Goal: Task Accomplishment & Management: Complete application form

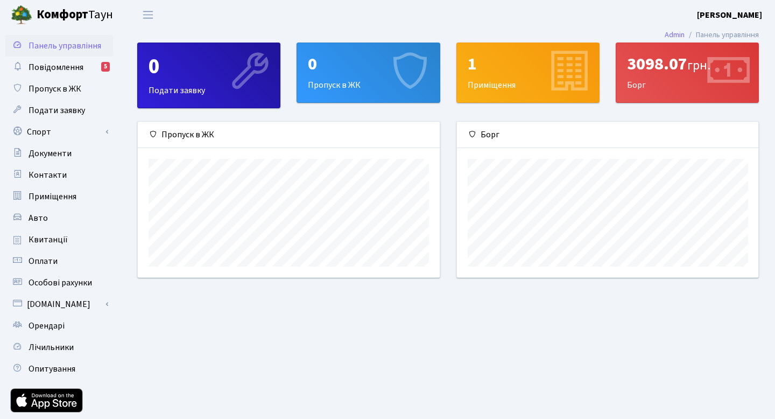
scroll to position [156, 302]
click at [68, 66] on span "Повідомлення" at bounding box center [56, 67] width 55 height 12
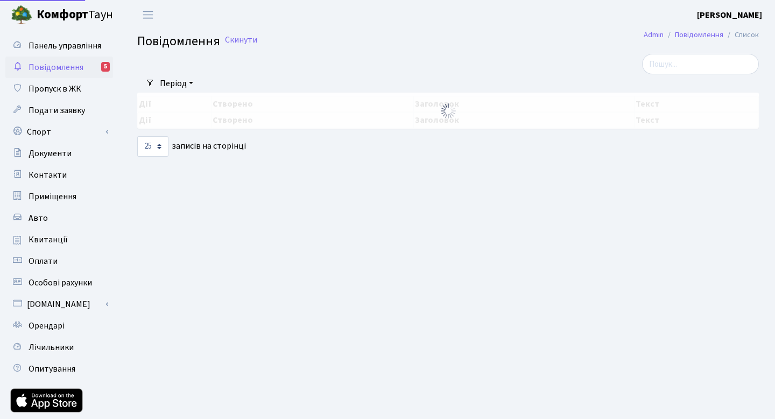
select select "25"
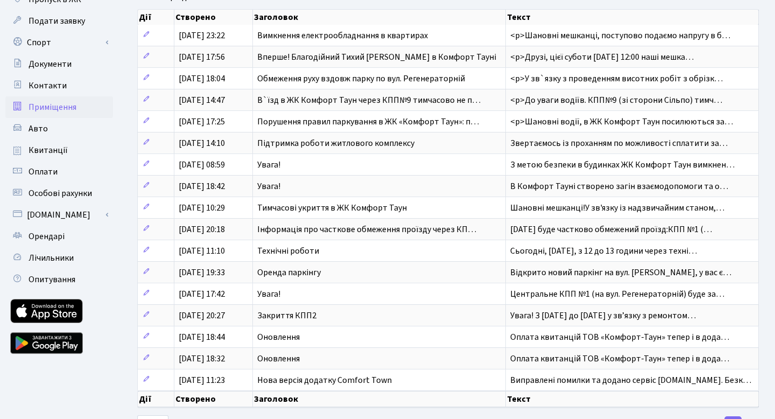
scroll to position [95, 0]
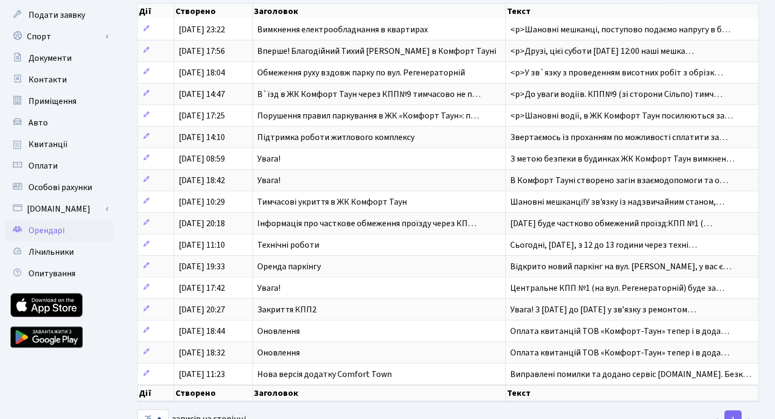
click at [81, 233] on link "Орендарі" at bounding box center [59, 231] width 108 height 22
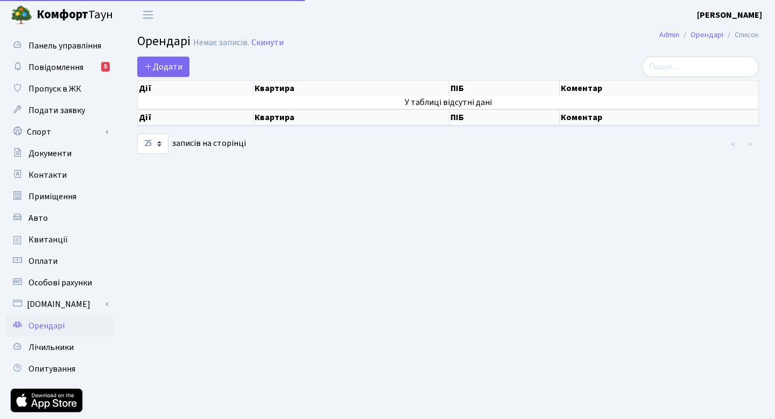
select select "25"
click at [171, 69] on span "Додати" at bounding box center [163, 67] width 38 height 12
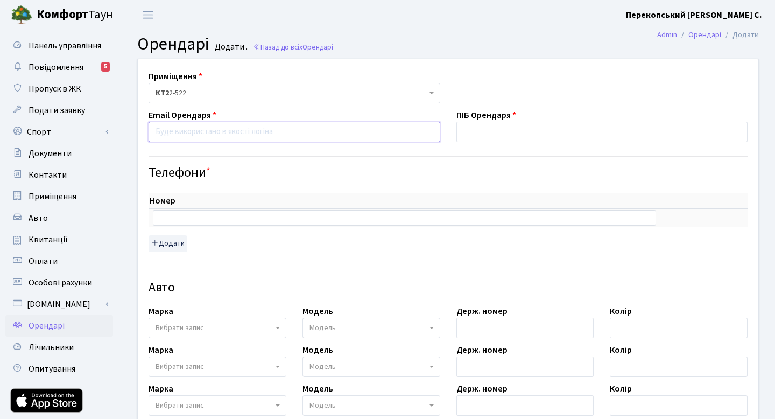
click at [196, 131] on input "email" at bounding box center [295, 132] width 292 height 20
click at [506, 96] on div "Приміщення <b>КТ2</b>&nbsp;&nbsp;&nbsp;2-522 КТ2 2-522 Email Орендаря ПІБ Оренд…" at bounding box center [448, 359] width 637 height 600
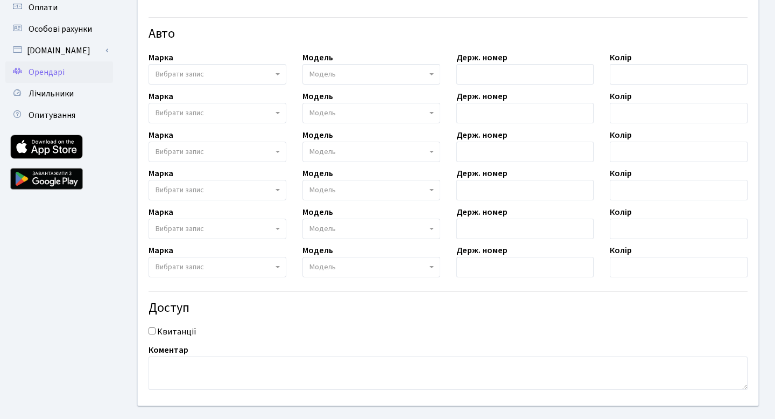
scroll to position [253, 0]
click at [155, 334] on input "Квитанції" at bounding box center [152, 331] width 7 height 7
checkbox input "false"
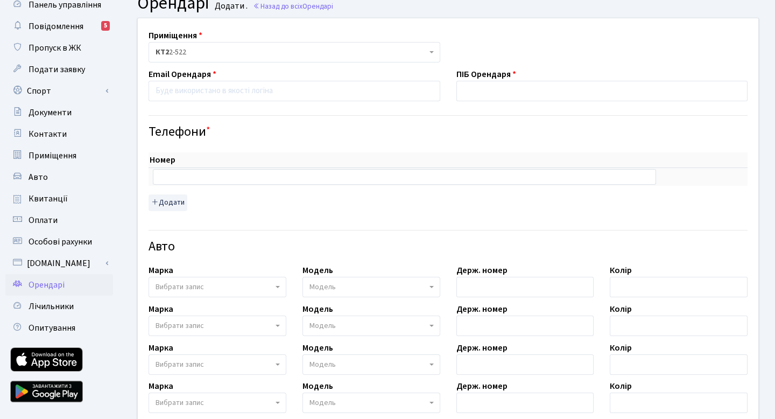
scroll to position [39, 0]
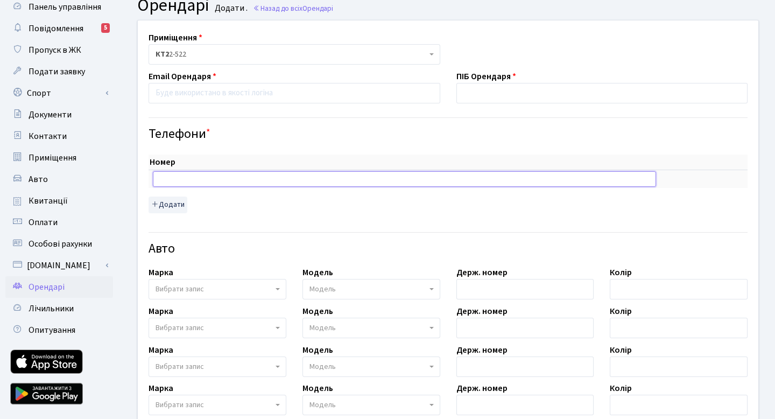
click at [258, 180] on input "text" at bounding box center [405, 178] width 504 height 15
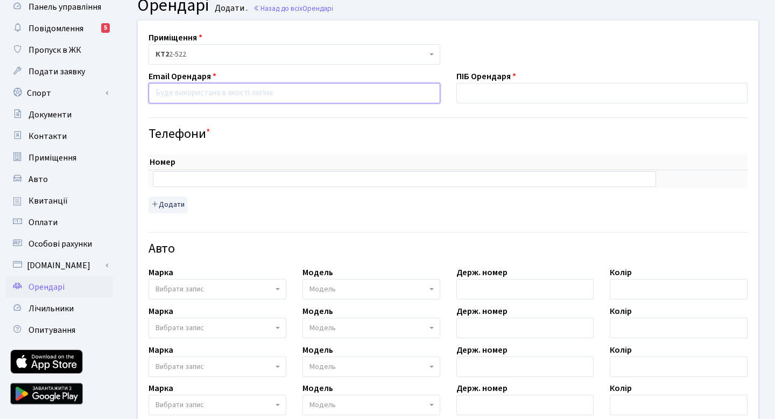
click at [259, 94] on input "email" at bounding box center [295, 93] width 292 height 20
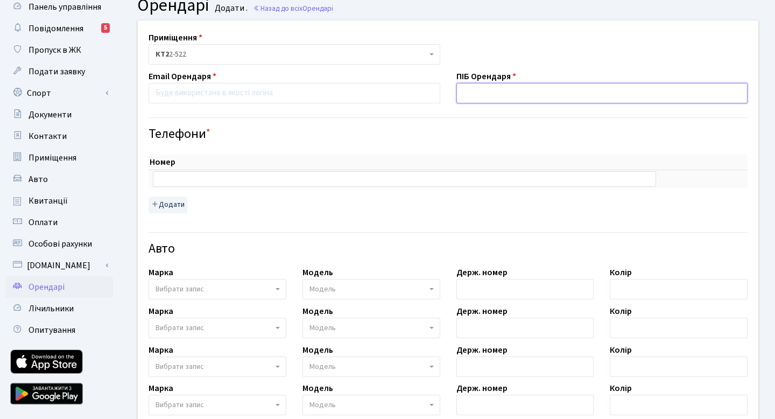
click at [490, 97] on input "text" at bounding box center [603, 93] width 292 height 20
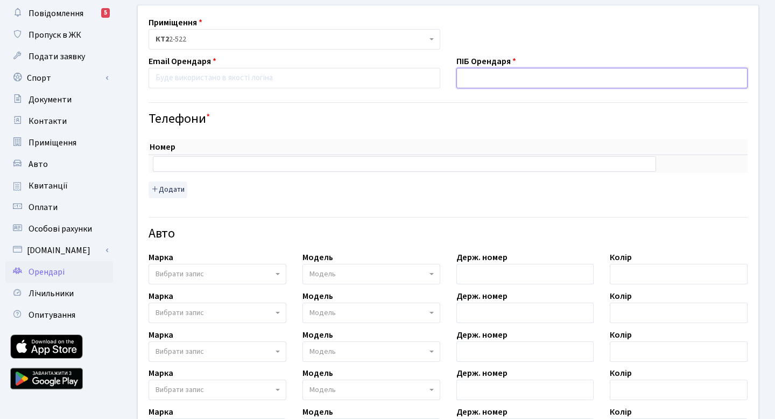
scroll to position [53, 0]
click at [67, 60] on span "Подати заявку" at bounding box center [57, 57] width 57 height 12
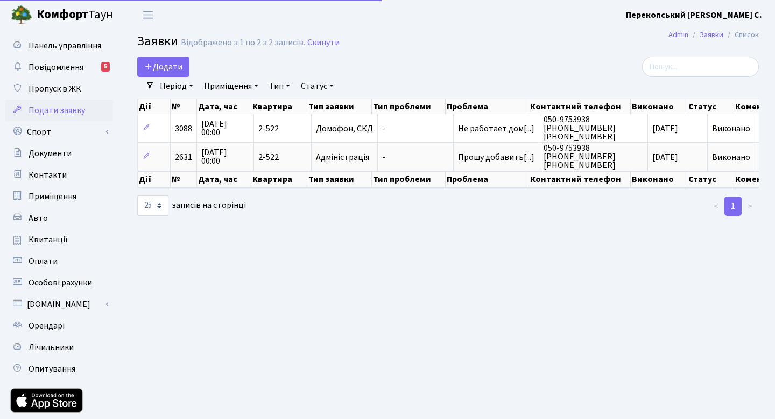
select select "25"
click at [73, 135] on link "Спорт" at bounding box center [59, 132] width 108 height 22
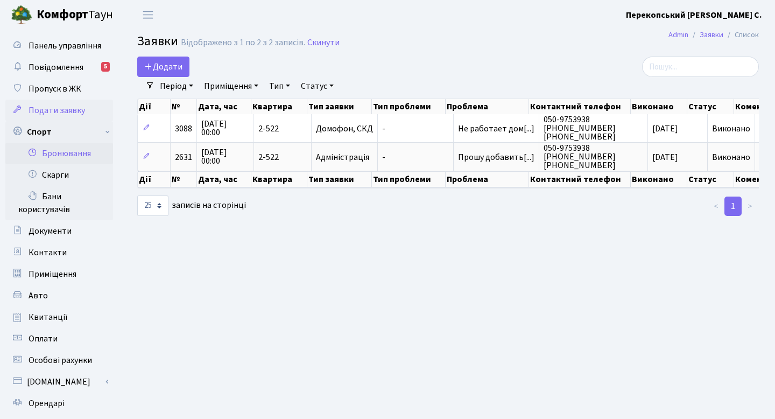
click at [95, 156] on link "Бронювання" at bounding box center [59, 154] width 108 height 22
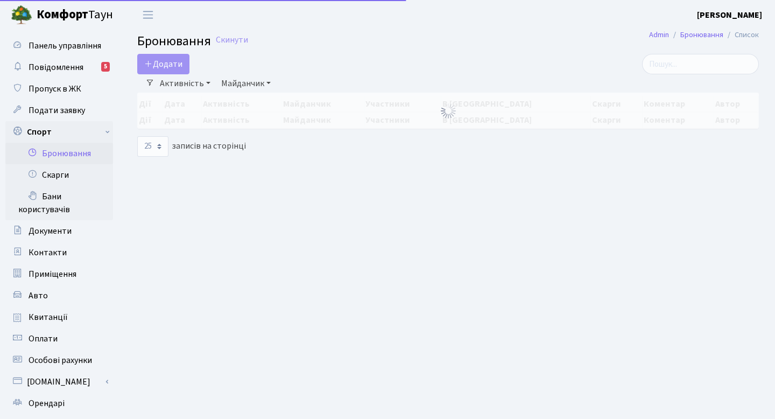
select select "25"
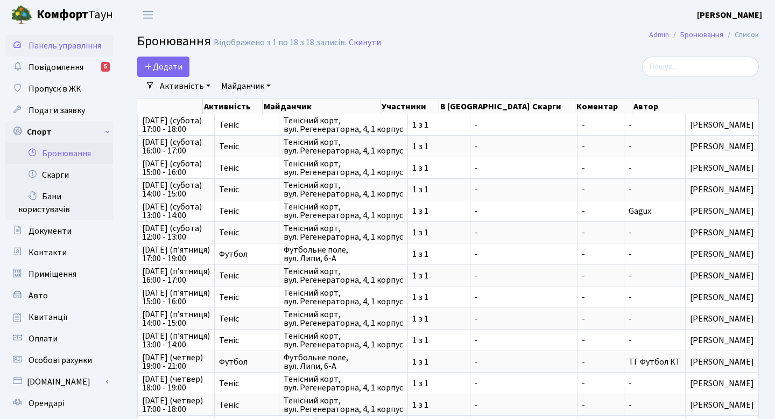
click at [92, 47] on span "Панель управління" at bounding box center [65, 46] width 73 height 12
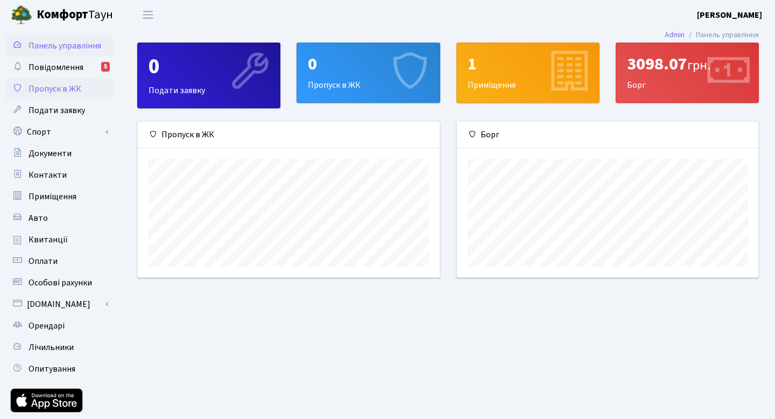
scroll to position [156, 302]
click at [85, 286] on span "Особові рахунки" at bounding box center [61, 283] width 64 height 12
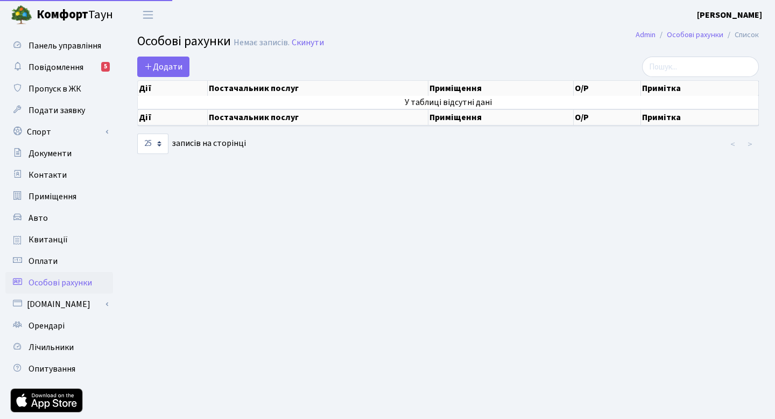
select select "25"
click at [83, 330] on link "Орендарі" at bounding box center [59, 326] width 108 height 22
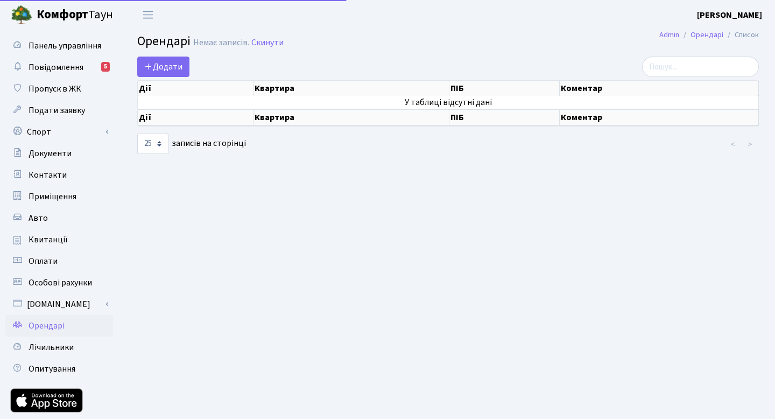
select select "25"
click at [75, 135] on link "Спорт" at bounding box center [59, 132] width 108 height 22
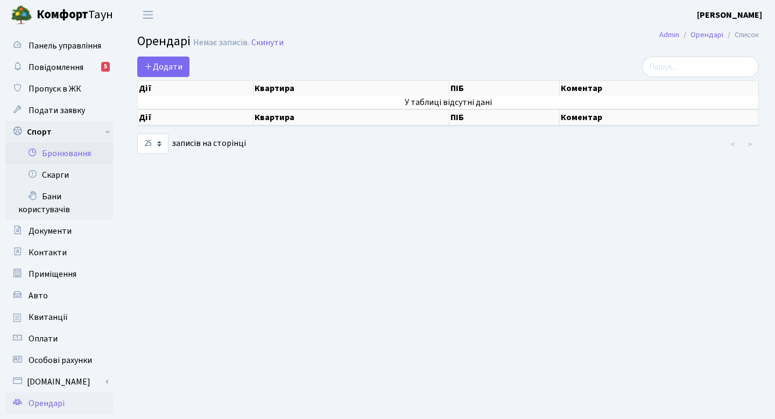
click at [90, 155] on link "Бронювання" at bounding box center [59, 154] width 108 height 22
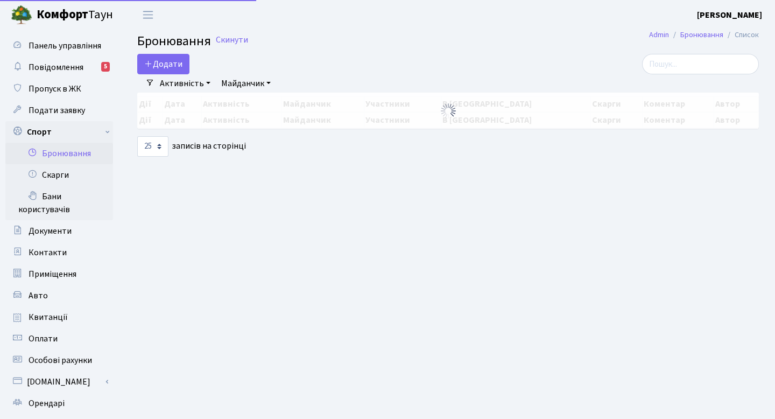
select select "25"
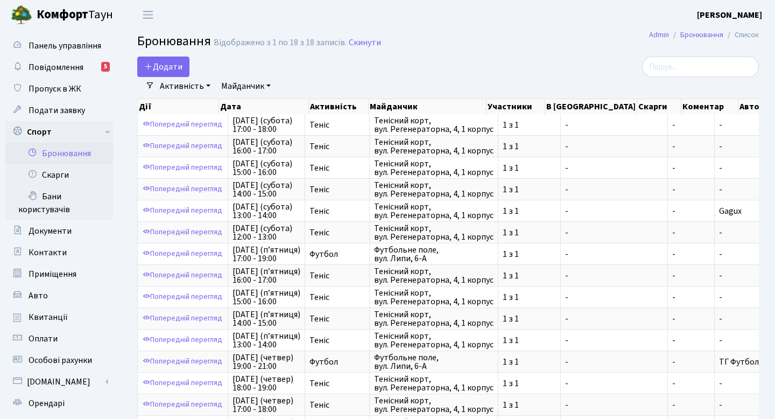
click at [262, 82] on link "Майданчик" at bounding box center [246, 86] width 58 height 18
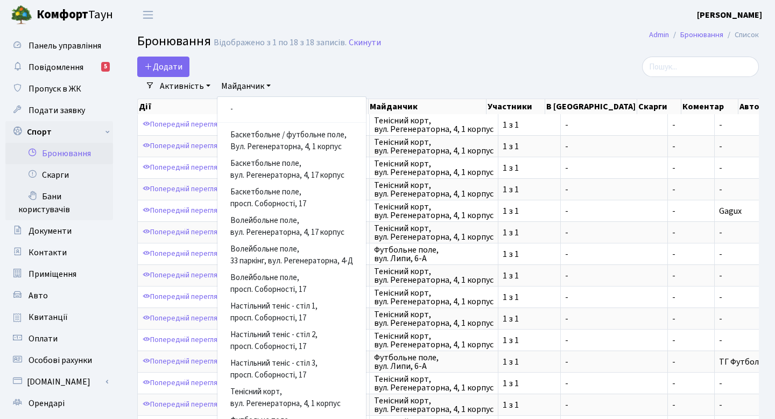
click at [381, 61] on div "Додати Активність Баскетбол Волейбол Йога Катання на роликах Настільний теніс Т…" at bounding box center [341, 67] width 409 height 20
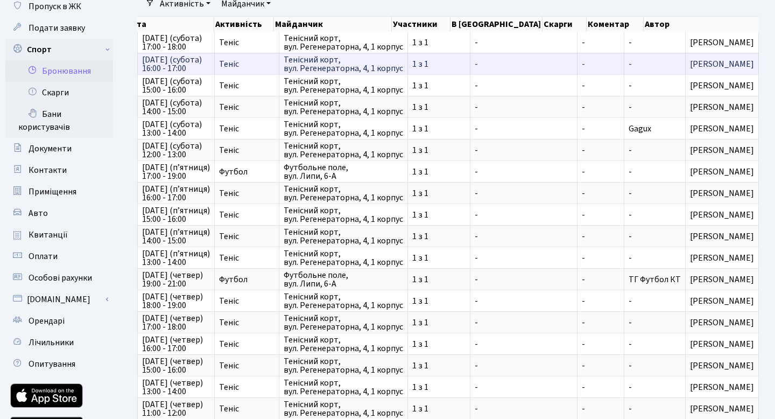
scroll to position [0, 92]
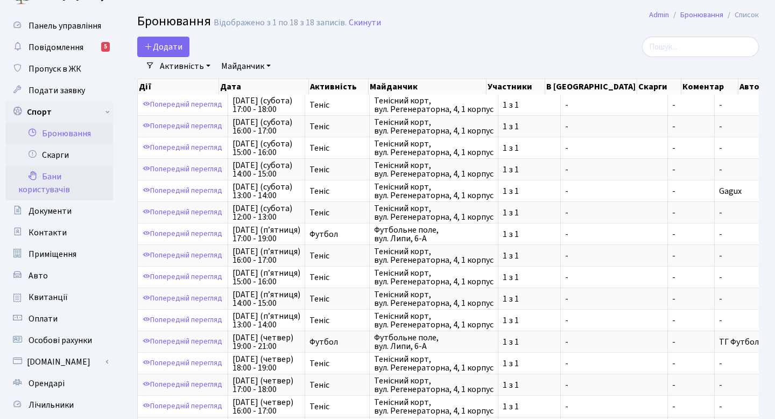
click at [82, 170] on link "Бани користувачів" at bounding box center [59, 183] width 108 height 34
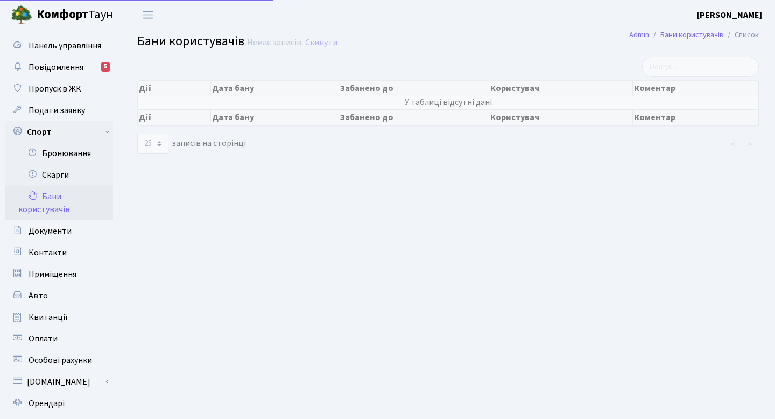
select select "25"
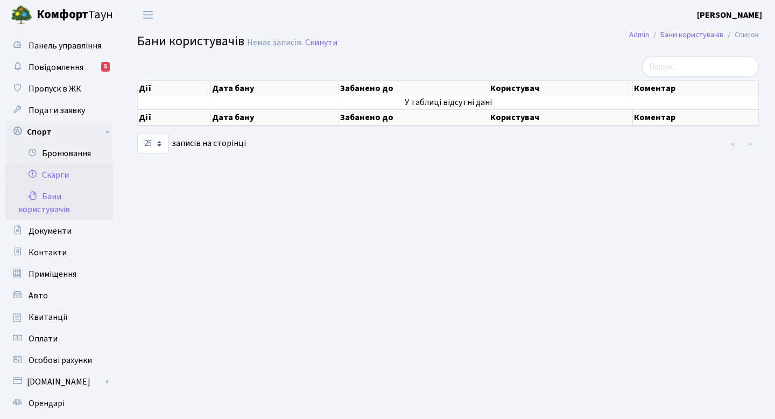
click at [70, 171] on link "Скарги" at bounding box center [59, 175] width 108 height 22
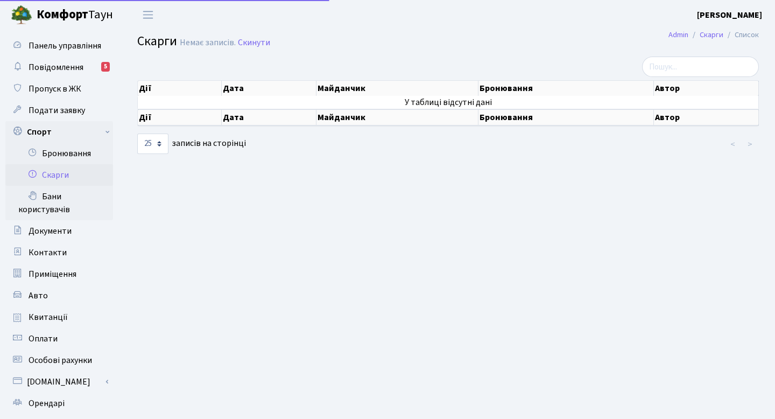
select select "25"
click at [86, 153] on link "Бронювання" at bounding box center [59, 154] width 108 height 22
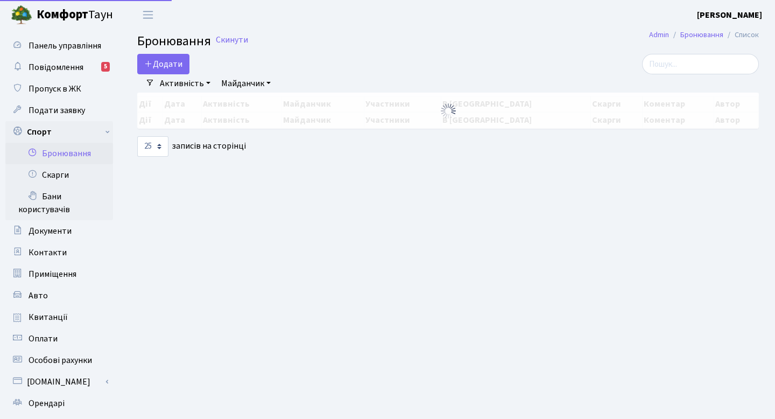
select select "25"
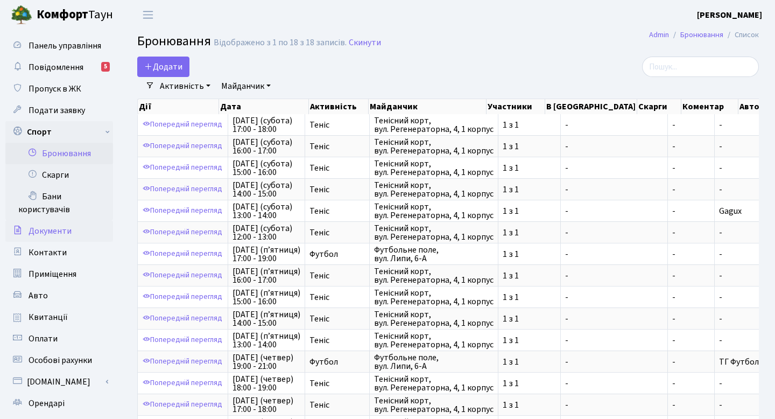
click at [73, 232] on link "Документи" at bounding box center [59, 231] width 108 height 22
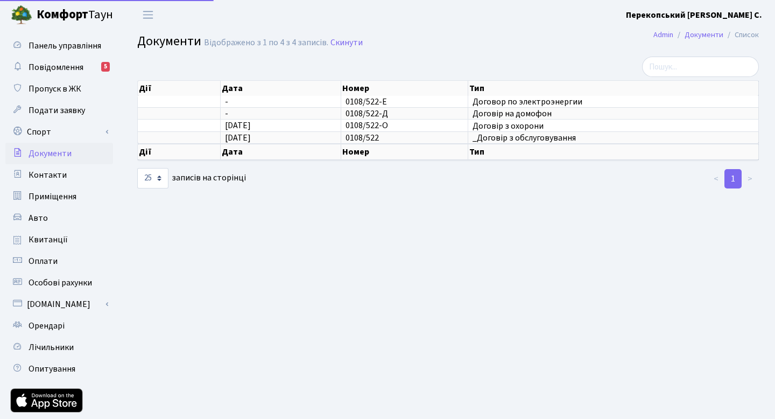
select select "25"
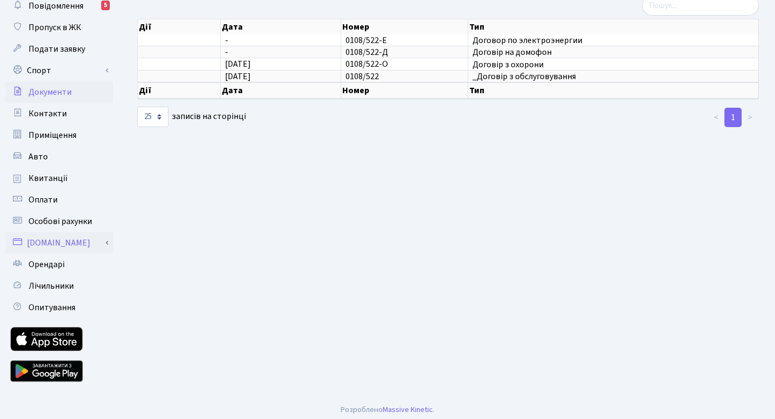
scroll to position [61, 0]
click at [88, 262] on link "Орендарі" at bounding box center [59, 265] width 108 height 22
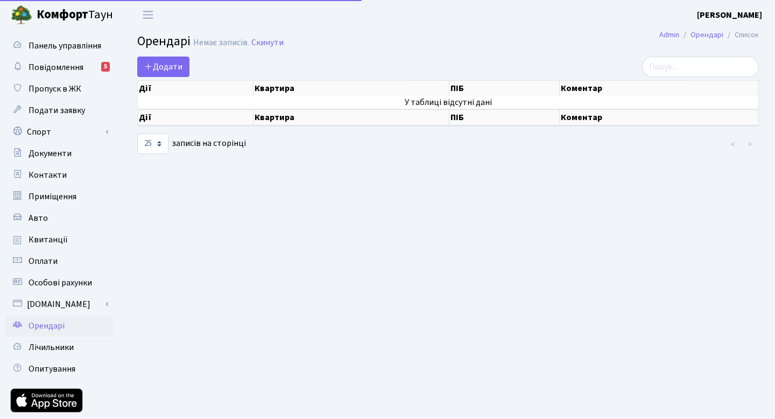
select select "25"
click at [80, 69] on span "Повідомлення" at bounding box center [56, 67] width 55 height 12
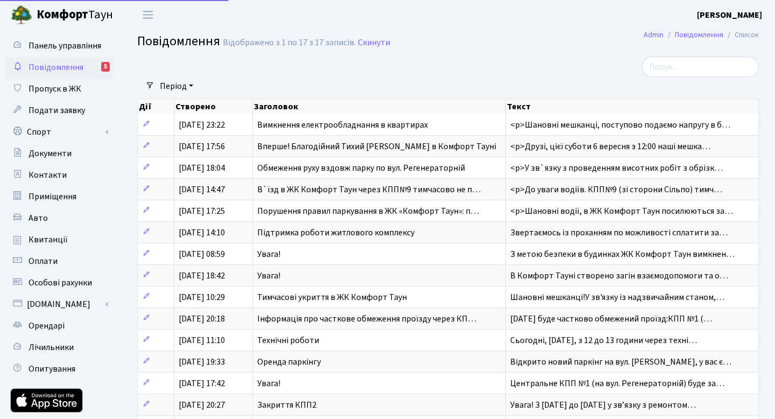
select select "25"
click at [82, 48] on span "Панель управління" at bounding box center [65, 46] width 73 height 12
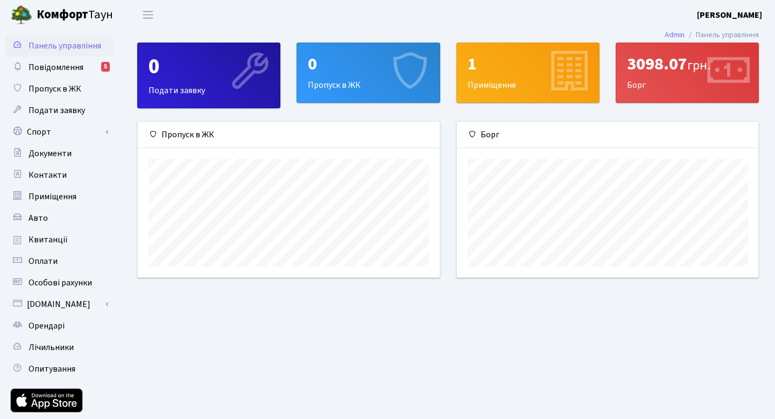
scroll to position [156, 302]
click at [97, 135] on link "Спорт" at bounding box center [59, 132] width 108 height 22
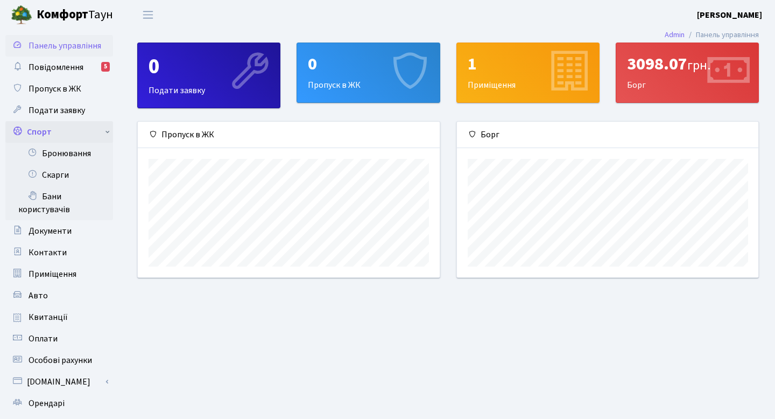
click at [97, 134] on link "Спорт" at bounding box center [59, 132] width 108 height 22
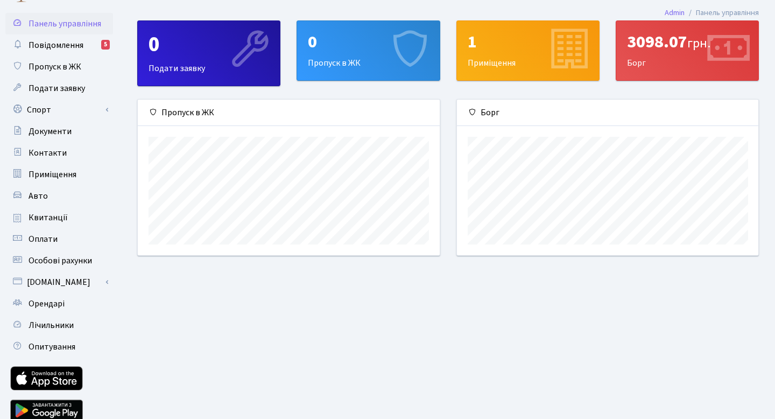
scroll to position [0, 0]
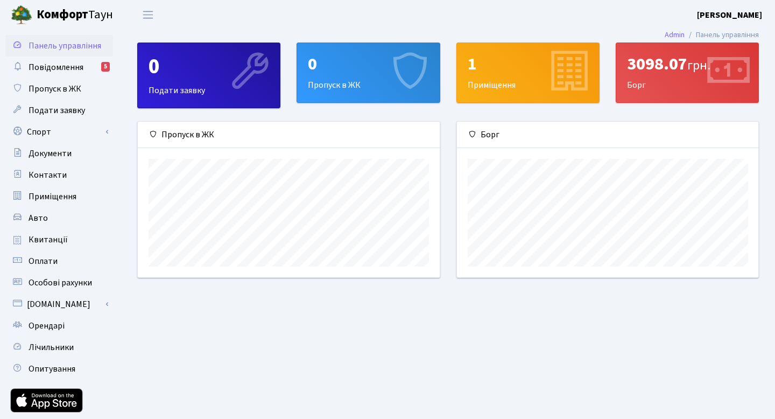
click at [723, 12] on b "[PERSON_NAME]" at bounding box center [729, 15] width 65 height 12
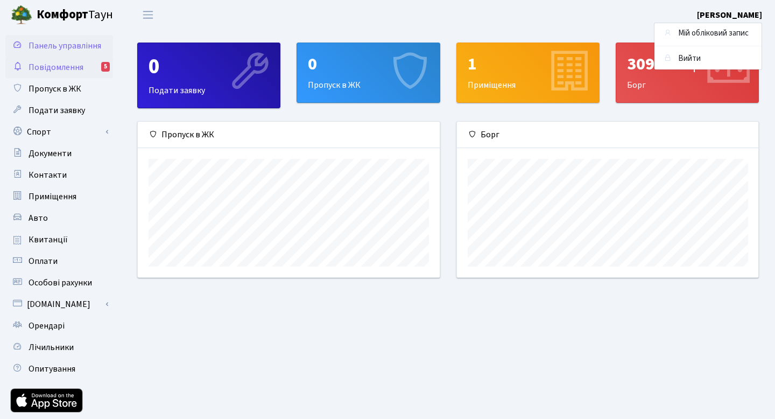
click at [75, 72] on span "Повідомлення" at bounding box center [56, 67] width 55 height 12
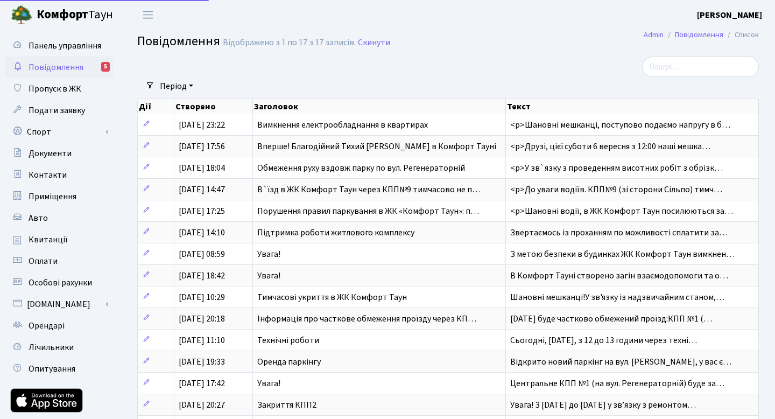
select select "25"
click at [68, 85] on span "Пропуск в ЖК" at bounding box center [55, 89] width 53 height 12
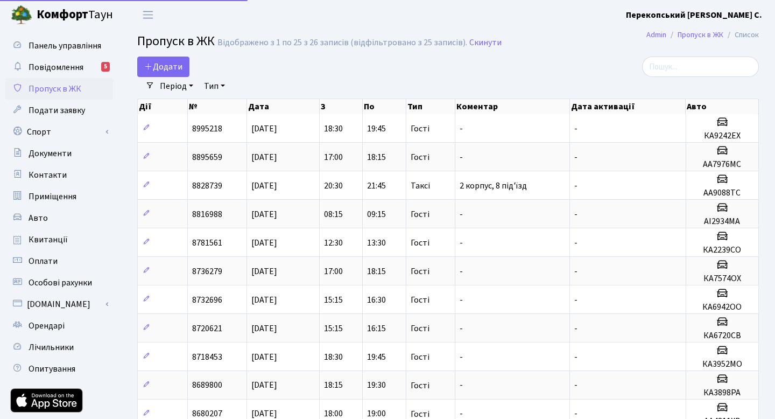
select select "25"
click at [71, 112] on span "Подати заявку" at bounding box center [57, 110] width 57 height 12
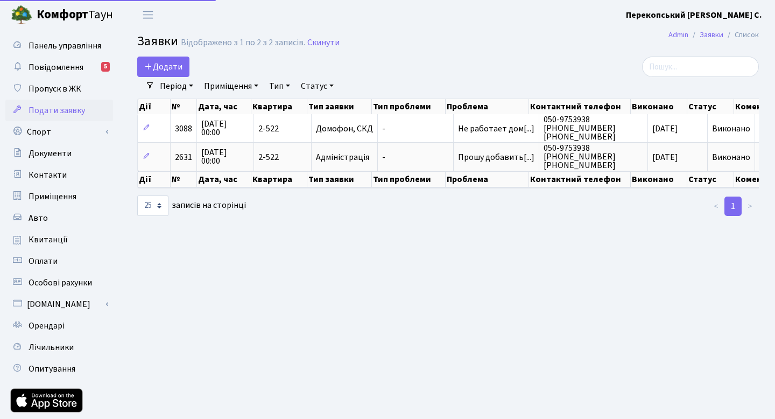
select select "25"
click at [69, 134] on link "Спорт" at bounding box center [59, 132] width 108 height 22
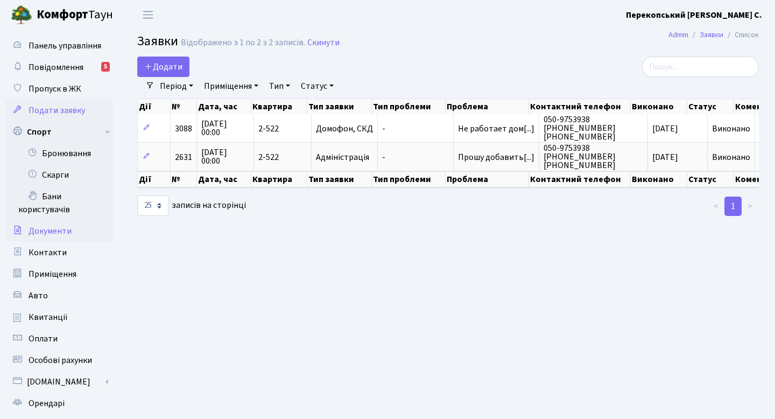
click at [59, 226] on span "Документи" at bounding box center [50, 231] width 43 height 12
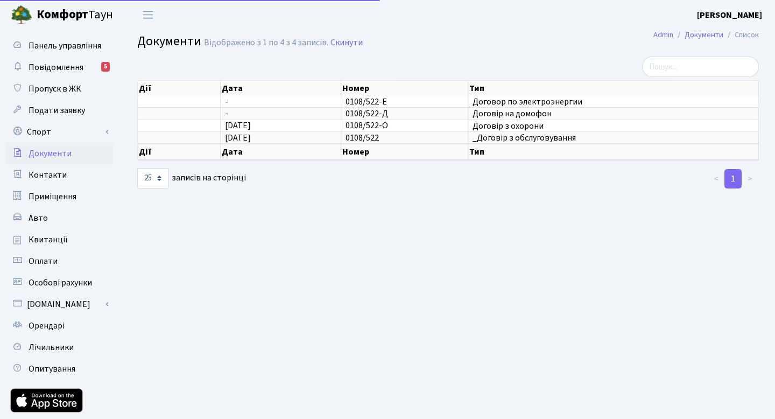
select select "25"
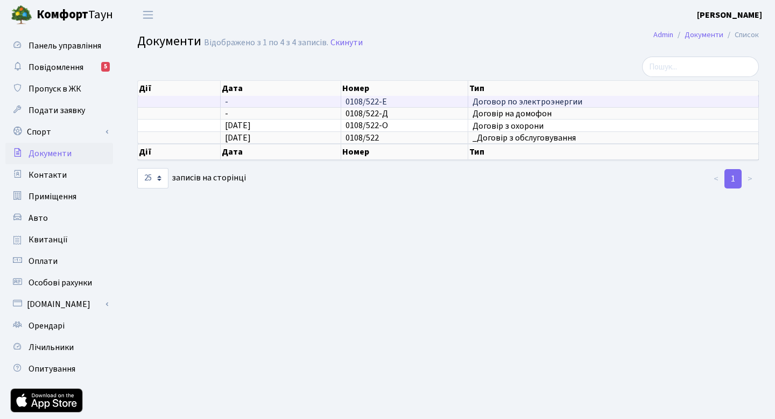
click at [350, 105] on span "0108/522-Е" at bounding box center [366, 102] width 41 height 12
click at [484, 97] on span "Договор по электроэнергии" at bounding box center [614, 101] width 282 height 9
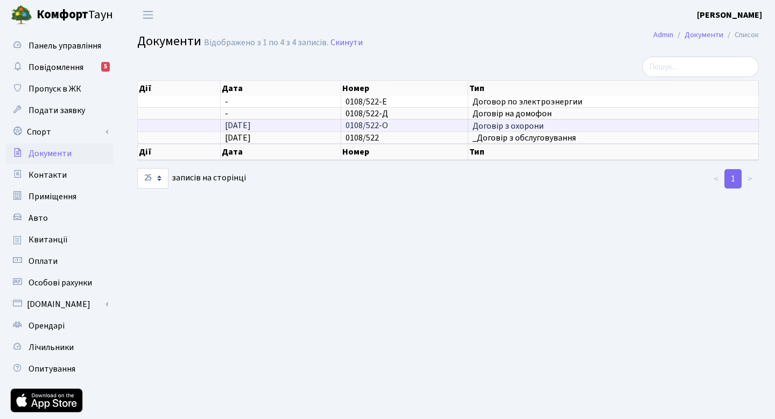
click at [488, 123] on span "Договір з охорони" at bounding box center [614, 126] width 282 height 9
click at [496, 149] on th "Тип" at bounding box center [614, 152] width 291 height 16
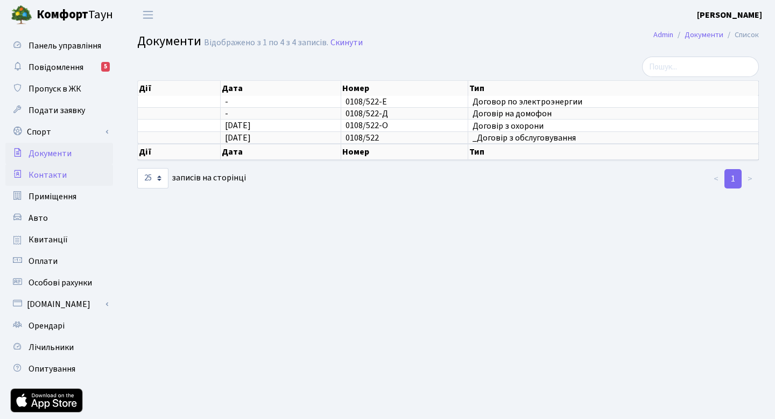
click at [88, 179] on link "Контакти" at bounding box center [59, 175] width 108 height 22
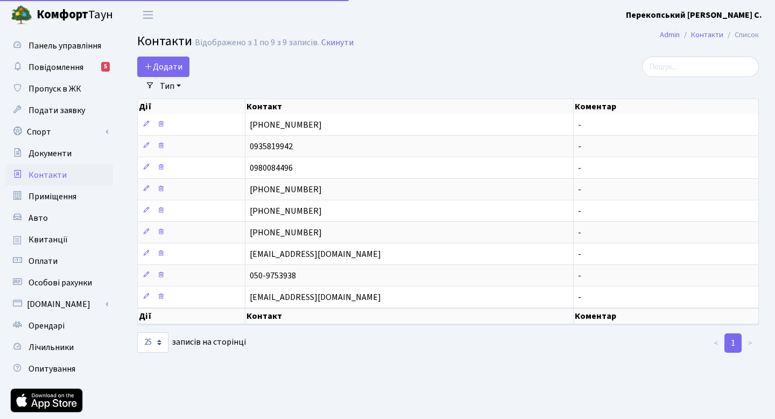
select select "25"
click at [71, 190] on link "Приміщення" at bounding box center [59, 197] width 108 height 22
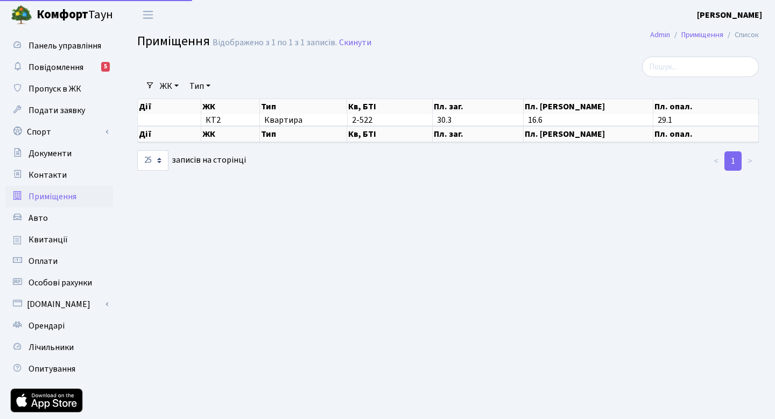
select select "25"
click at [76, 222] on link "Авто" at bounding box center [59, 218] width 108 height 22
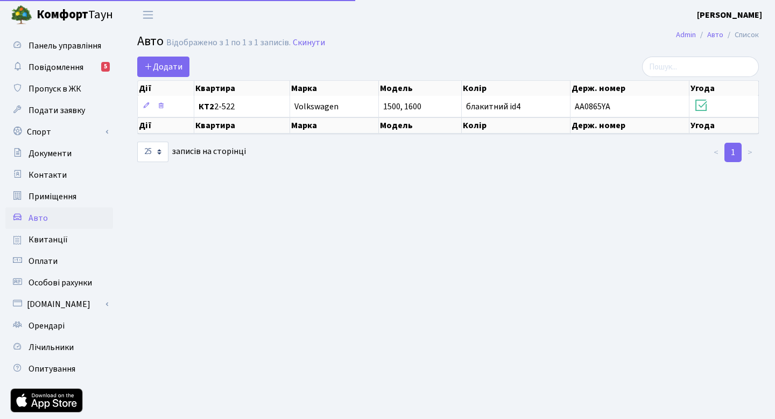
select select "25"
click at [73, 239] on link "Квитанції" at bounding box center [59, 240] width 108 height 22
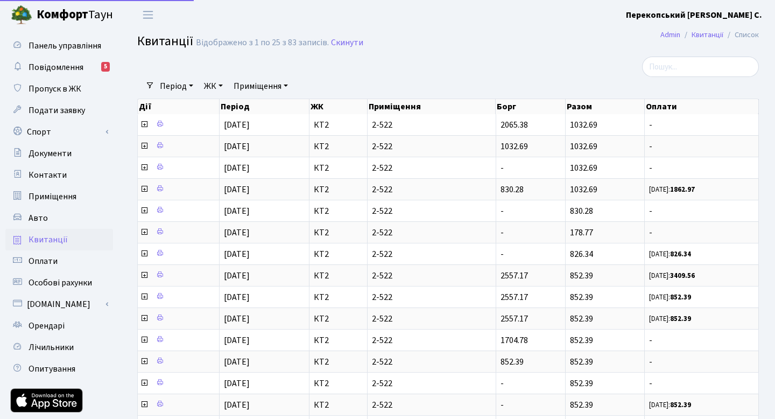
select select "25"
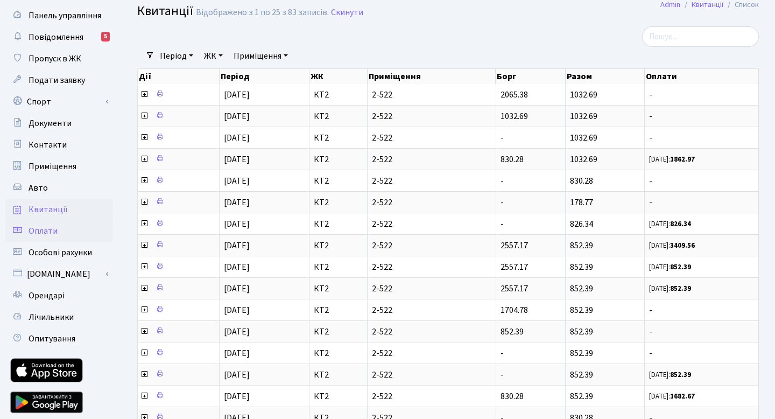
scroll to position [36, 0]
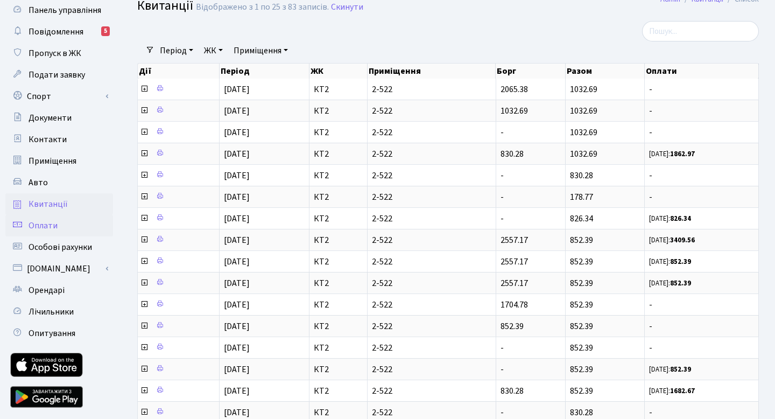
click at [66, 232] on link "Оплати" at bounding box center [59, 226] width 108 height 22
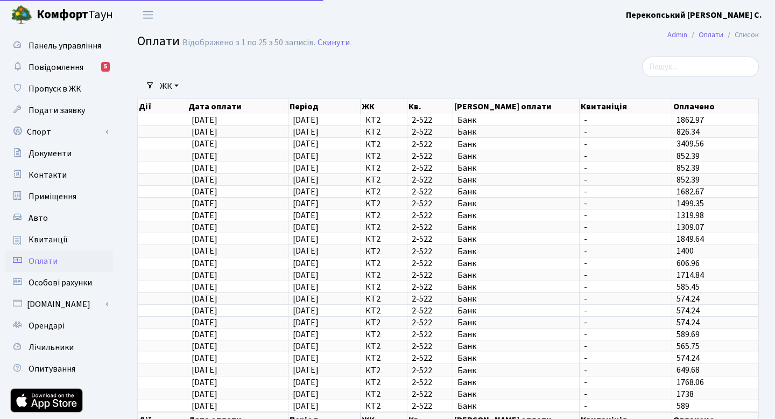
select select "25"
click at [67, 277] on span "Особові рахунки" at bounding box center [61, 283] width 64 height 12
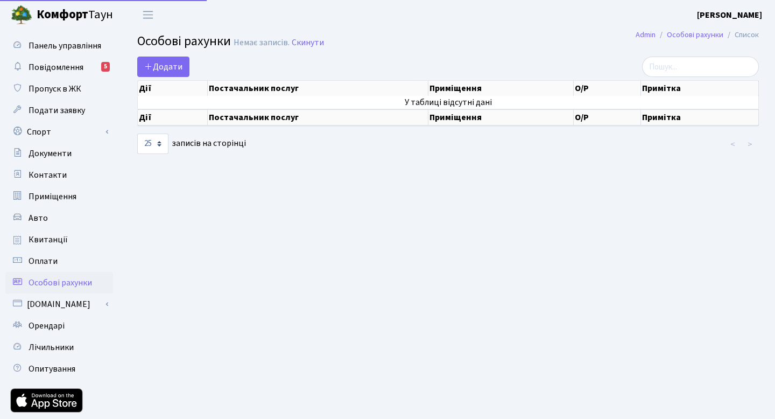
select select "25"
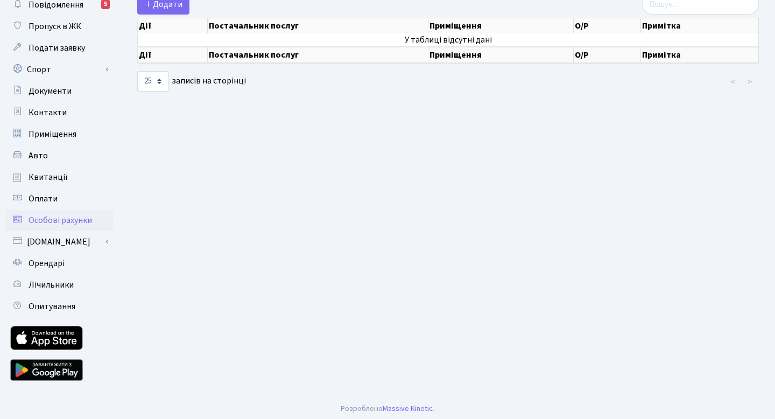
scroll to position [64, 0]
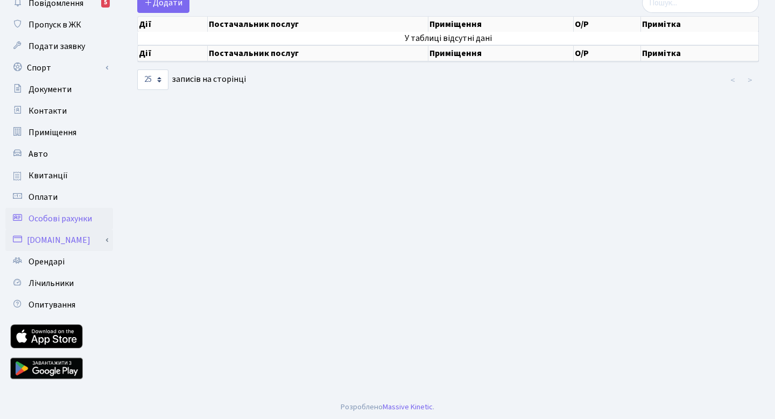
click at [65, 241] on link "[DOMAIN_NAME]" at bounding box center [59, 240] width 108 height 22
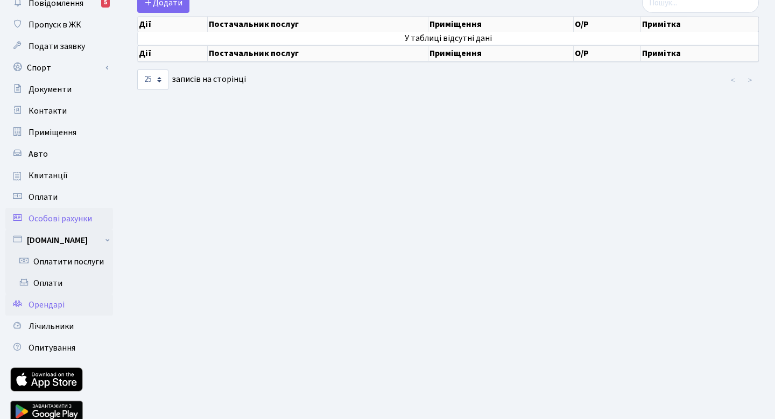
click at [74, 307] on link "Орендарі" at bounding box center [59, 305] width 108 height 22
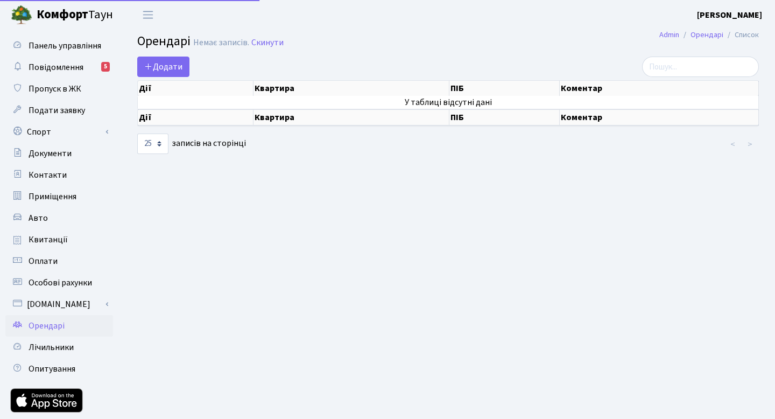
select select "25"
drag, startPoint x: 197, startPoint y: 43, endPoint x: 233, endPoint y: 45, distance: 36.7
click at [233, 45] on div "Немає записів." at bounding box center [221, 43] width 56 height 10
drag, startPoint x: 736, startPoint y: 33, endPoint x: 772, endPoint y: 33, distance: 36.1
click at [772, 33] on nav "Admin Орендарі Список" at bounding box center [710, 35] width 132 height 23
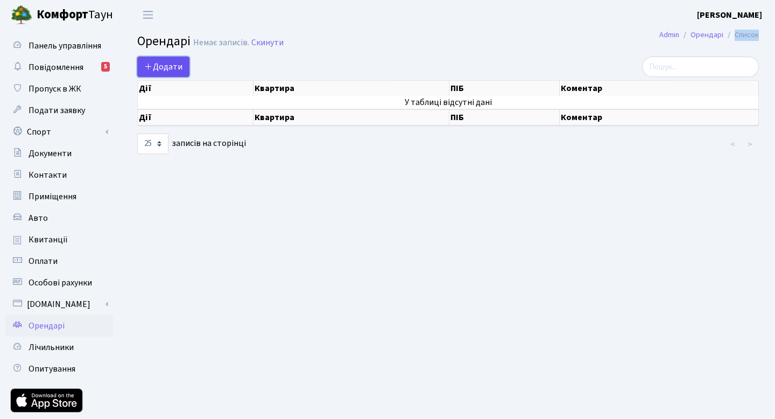
click at [176, 66] on span "Додати" at bounding box center [163, 67] width 38 height 12
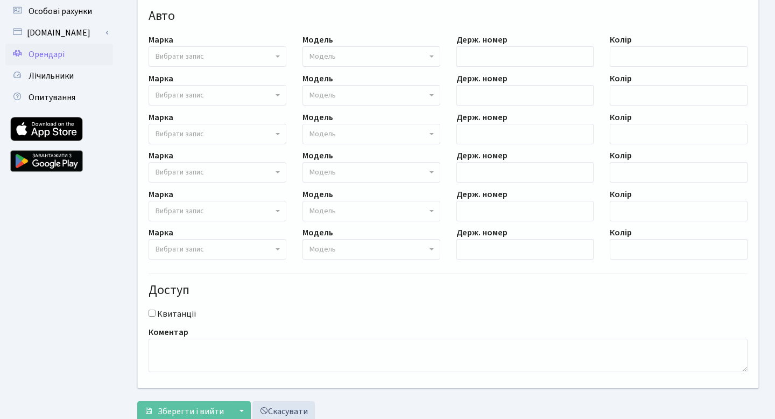
scroll to position [306, 0]
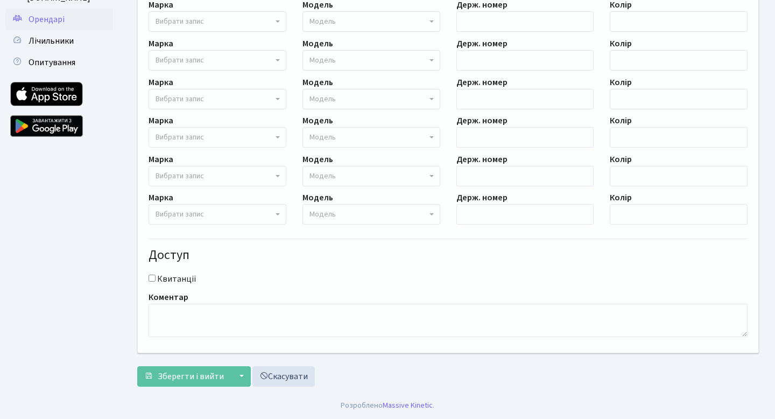
click at [171, 281] on label "Квитанції" at bounding box center [176, 278] width 39 height 13
click at [156, 281] on input "Квитанції" at bounding box center [152, 278] width 7 height 7
click at [171, 281] on label "Квитанції" at bounding box center [176, 278] width 39 height 13
click at [156, 281] on input "Квитанції" at bounding box center [152, 278] width 7 height 7
checkbox input "false"
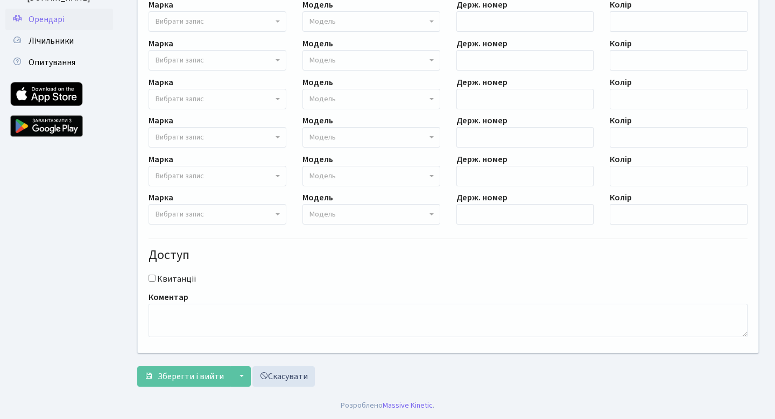
click at [194, 344] on div "Приміщення <b>КТ2</b>&nbsp;&nbsp;&nbsp;2-522 КТ2 2-522 Email Орендаря ПІБ Оренд…" at bounding box center [448, 53] width 637 height 600
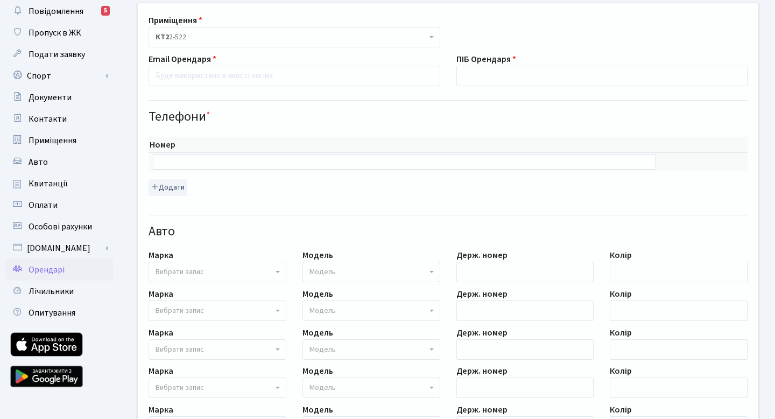
scroll to position [0, 0]
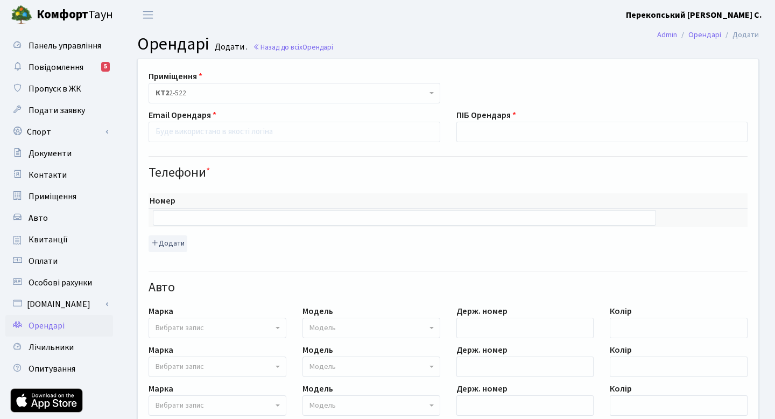
click at [227, 48] on small "Додати ." at bounding box center [230, 47] width 35 height 10
click at [712, 34] on link "Орендарі" at bounding box center [705, 34] width 33 height 11
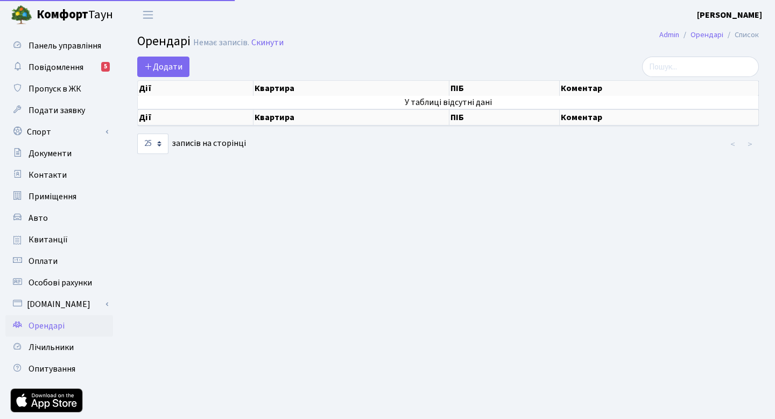
select select "25"
click at [701, 34] on link "Орендарі" at bounding box center [707, 34] width 33 height 11
select select "25"
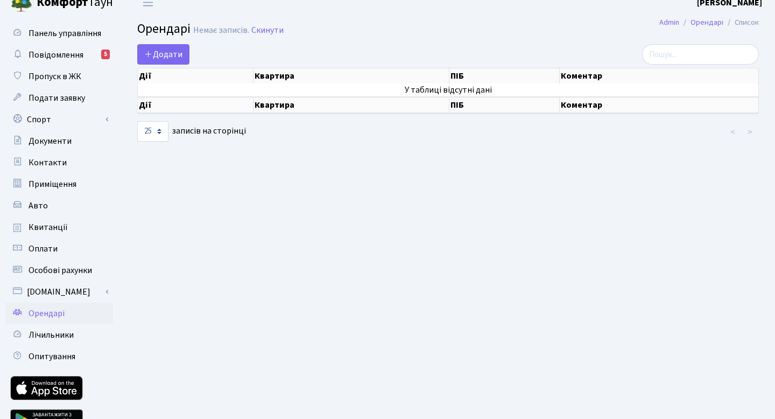
scroll to position [10, 0]
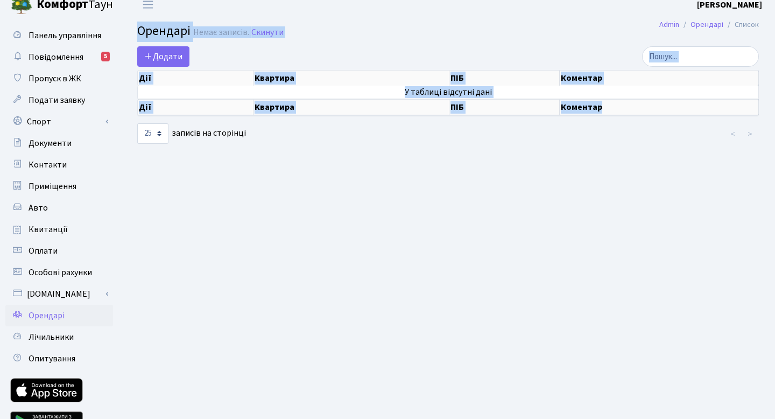
drag, startPoint x: 139, startPoint y: 27, endPoint x: 299, endPoint y: 120, distance: 185.0
click at [299, 120] on main "Admin Орендарі Список [PERSON_NAME] записів. Скинути Додати Дії Квартира ПІБ Ко…" at bounding box center [448, 233] width 654 height 428
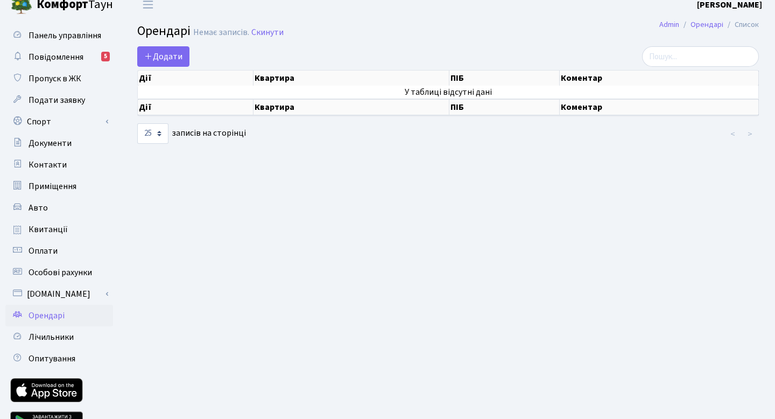
click at [450, 201] on main "Admin Орендарі Список [PERSON_NAME] записів. Скинути Додати Дії Квартира ПІБ Ко…" at bounding box center [448, 233] width 654 height 428
click at [165, 51] on span "Додати" at bounding box center [163, 57] width 38 height 12
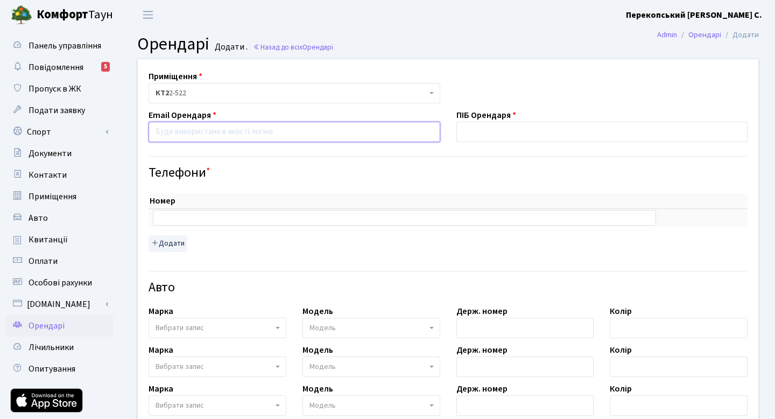
click at [202, 130] on input "email" at bounding box center [295, 132] width 292 height 20
paste input "5819942@gmail.com"
type input "5819942@gmail.com"
click at [219, 221] on input "text" at bounding box center [405, 217] width 504 height 15
paste input "0935819942"
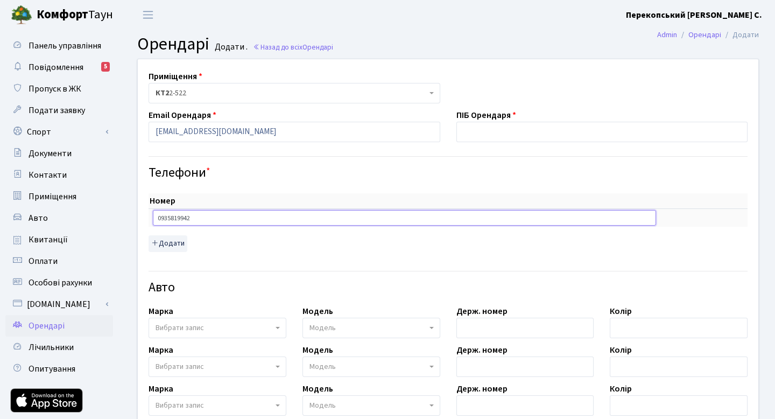
type input "0935819942"
click at [482, 134] on input "text" at bounding box center [603, 132] width 292 height 20
click at [553, 130] on input "text" at bounding box center [603, 132] width 292 height 20
paste input "[PERSON_NAME]"
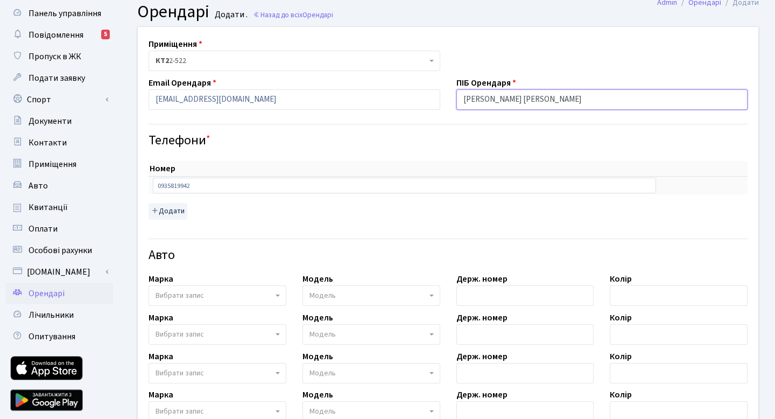
scroll to position [55, 0]
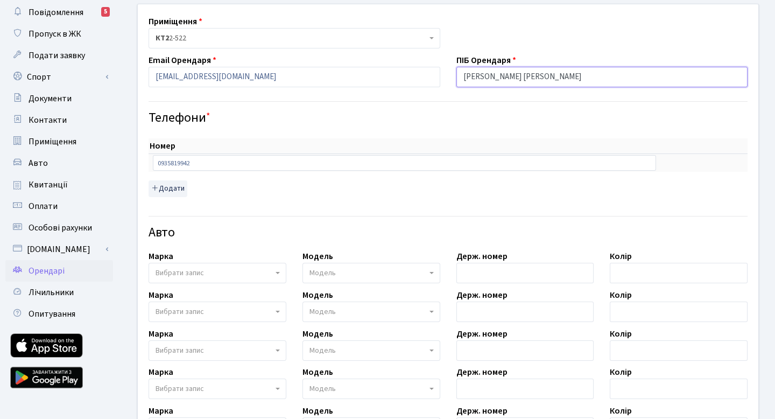
type input "[PERSON_NAME]"
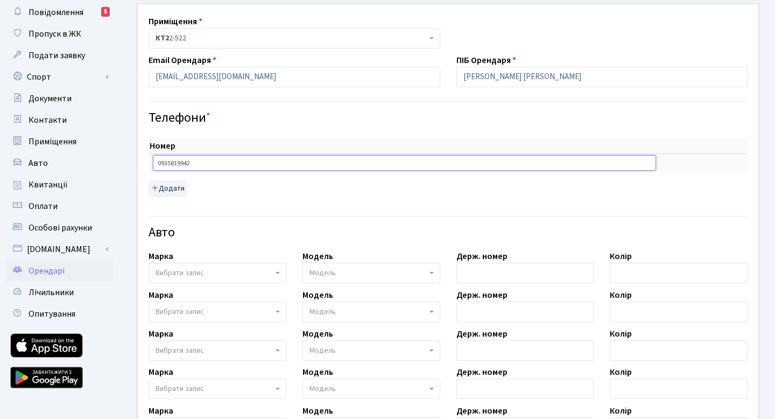
click at [192, 169] on input "0935819942" at bounding box center [405, 162] width 504 height 15
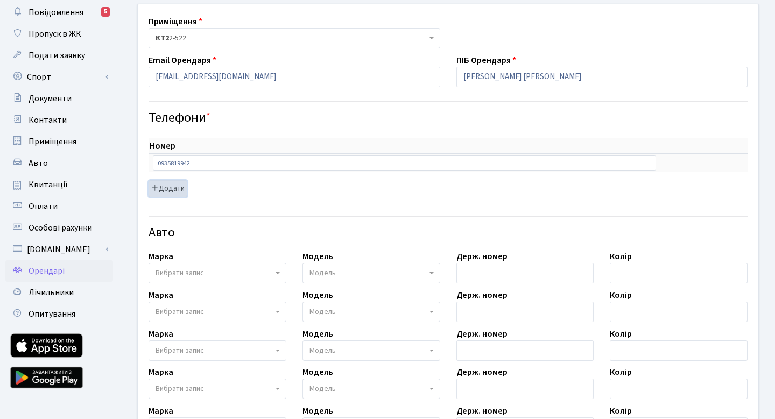
click at [181, 184] on button "Додати" at bounding box center [168, 188] width 39 height 17
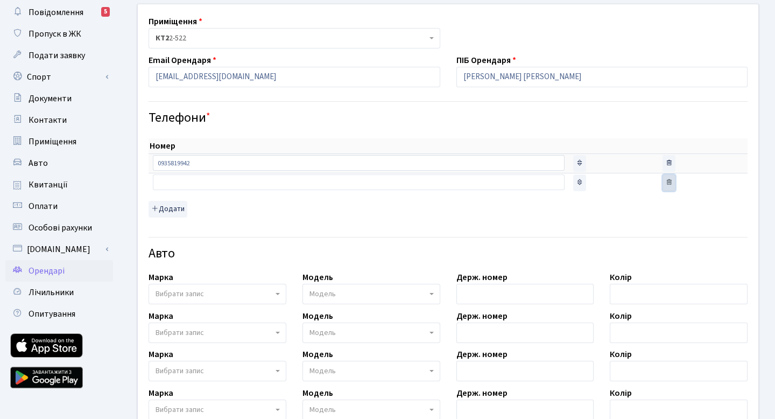
click at [666, 183] on icon "button" at bounding box center [670, 182] width 8 height 8
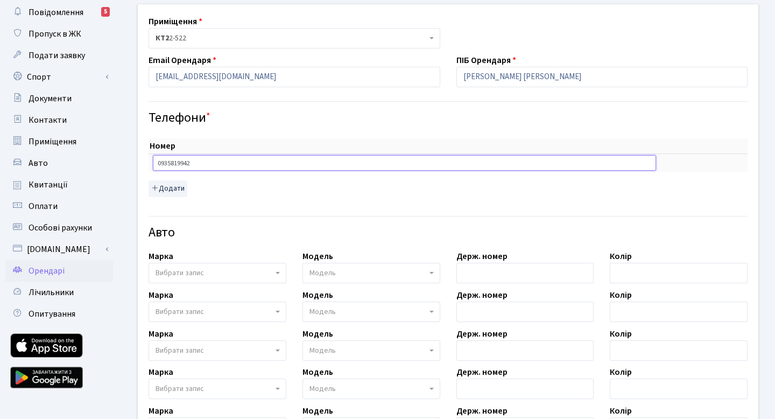
click at [438, 156] on input "0935819942" at bounding box center [405, 162] width 504 height 15
click at [261, 137] on div "Номер sort item delete item 0935819942 sort item delete item Додати" at bounding box center [449, 163] width 616 height 76
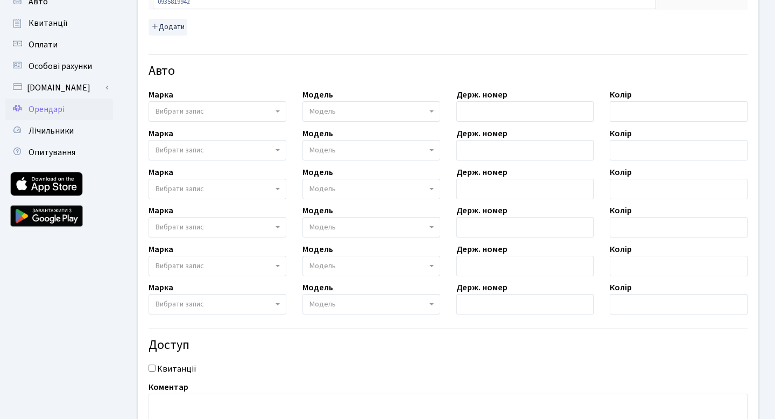
scroll to position [306, 0]
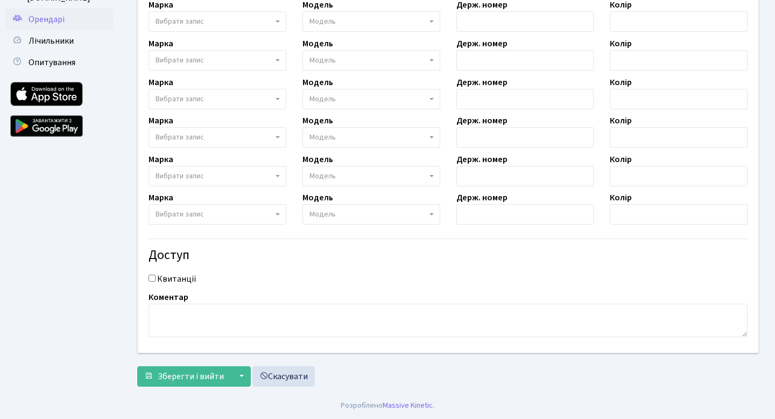
click at [159, 284] on label "Квитанції" at bounding box center [176, 278] width 39 height 13
click at [156, 282] on input "Квитанції" at bounding box center [152, 278] width 7 height 7
checkbox input "true"
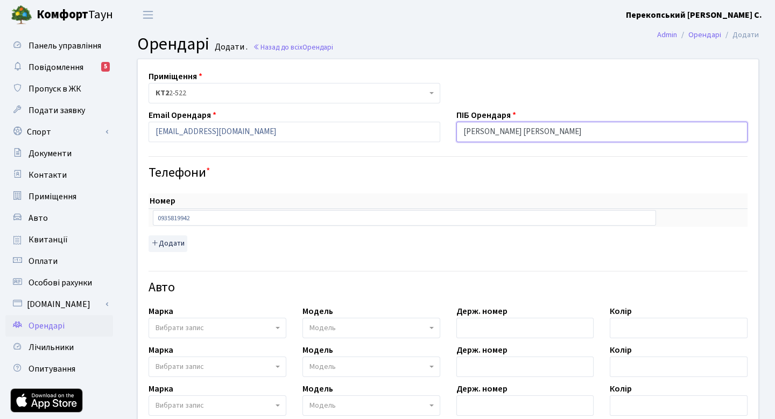
drag, startPoint x: 582, startPoint y: 127, endPoint x: 431, endPoint y: 129, distance: 150.8
click at [431, 129] on div "Приміщення <b>КТ2</b>&nbsp;&nbsp;&nbsp;2-522 КТ2 2-522 Email Орендаря 5819942@g…" at bounding box center [448, 359] width 637 height 600
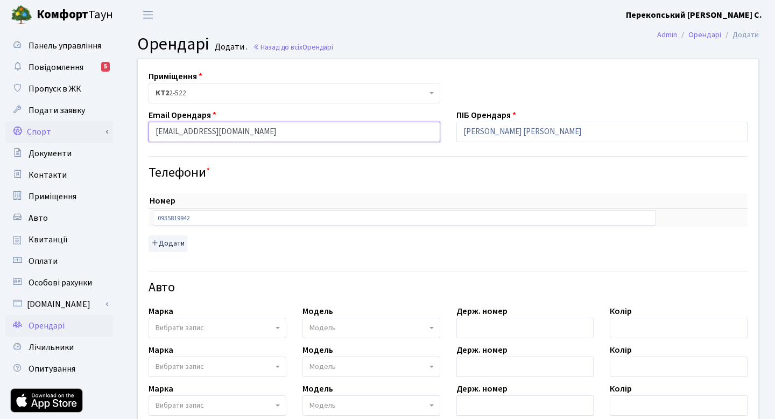
drag, startPoint x: 243, startPoint y: 132, endPoint x: 72, endPoint y: 132, distance: 171.8
click at [72, 132] on div "Панель управління Повідомлення 5 Пропуск в ЖК Подати заявку Спорт Бронювання Ск…" at bounding box center [387, 364] width 775 height 669
click at [359, 199] on th "Номер" at bounding box center [405, 201] width 512 height 16
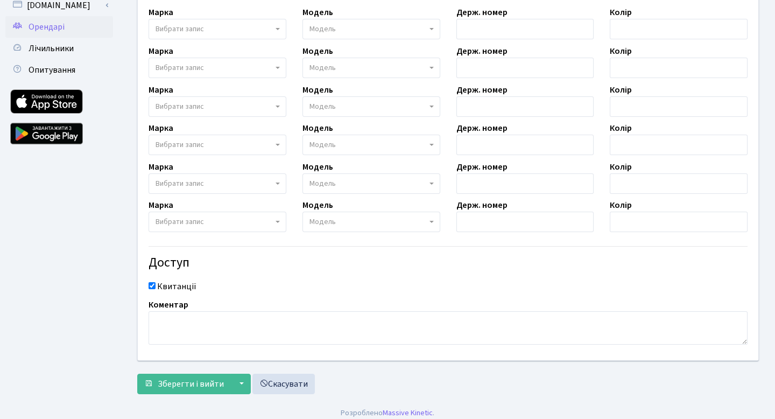
scroll to position [306, 0]
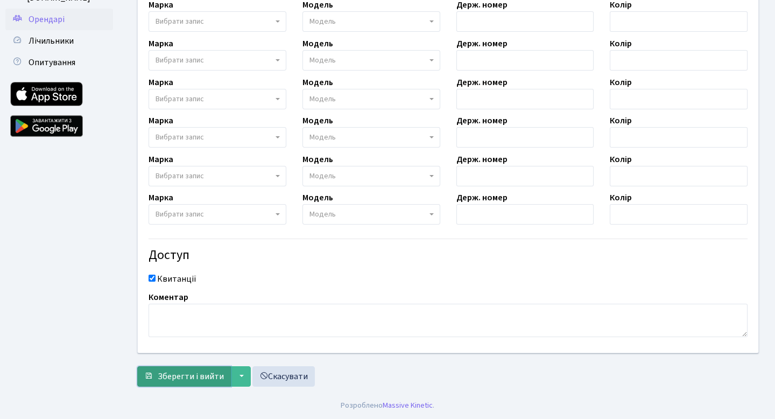
click at [205, 380] on span "Зберегти і вийти" at bounding box center [191, 376] width 66 height 12
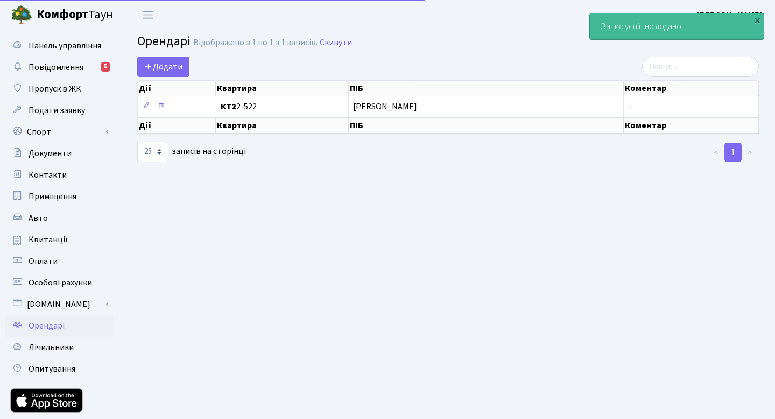
select select "25"
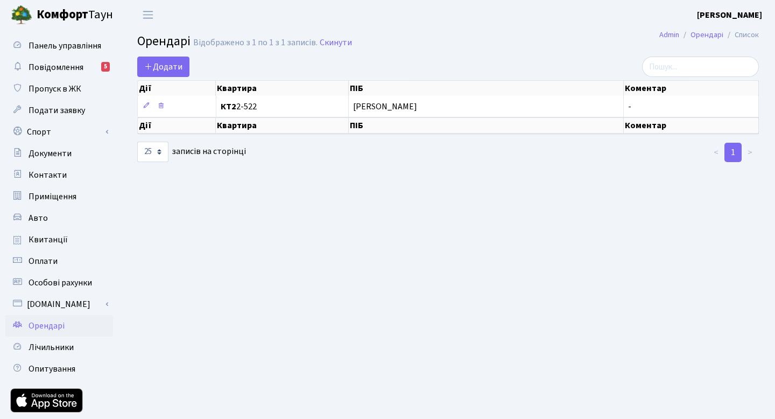
click at [50, 322] on span "Орендарі" at bounding box center [47, 326] width 36 height 12
select select "25"
click at [408, 187] on main "Admin Орендарі Список Орендарі Відображено з 1 по 1 з 1 записів. Скинути Додати…" at bounding box center [448, 244] width 654 height 428
